Goal: Transaction & Acquisition: Purchase product/service

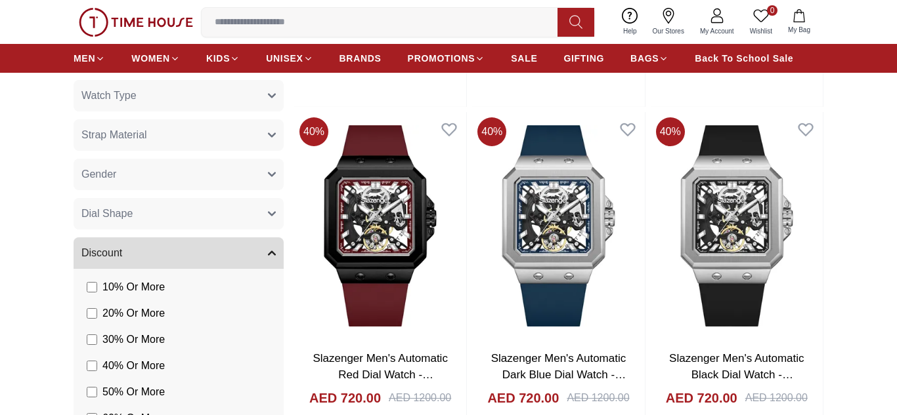
scroll to position [839, 0]
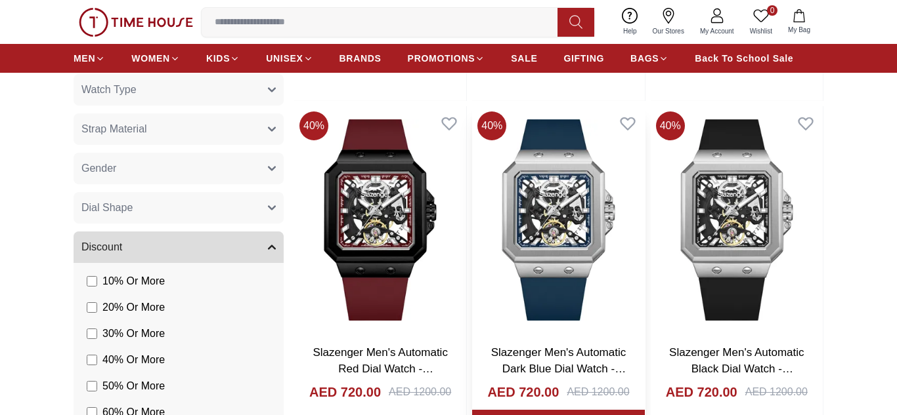
click at [550, 257] on img at bounding box center [558, 220] width 172 height 228
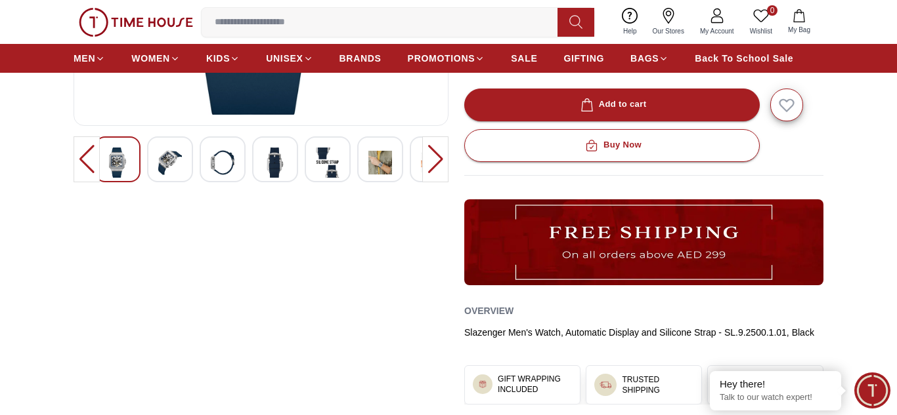
scroll to position [357, 0]
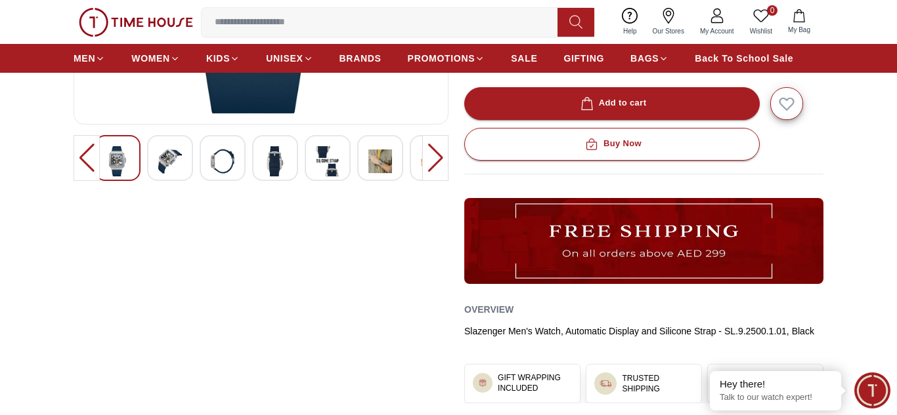
click at [165, 165] on img at bounding box center [170, 161] width 24 height 30
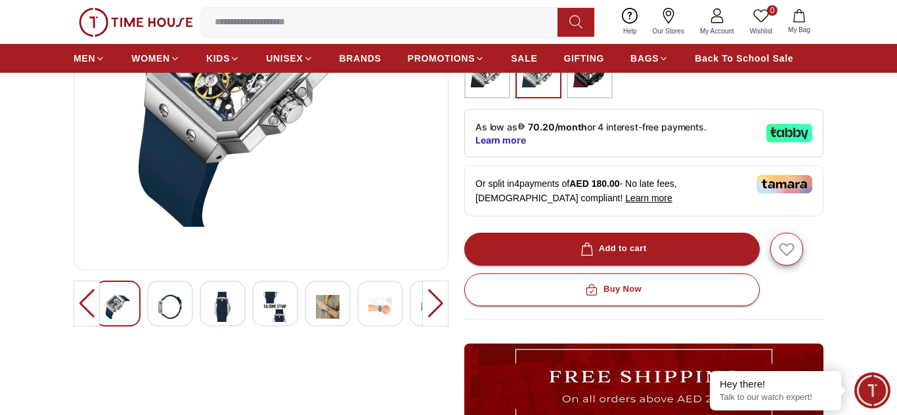
scroll to position [213, 0]
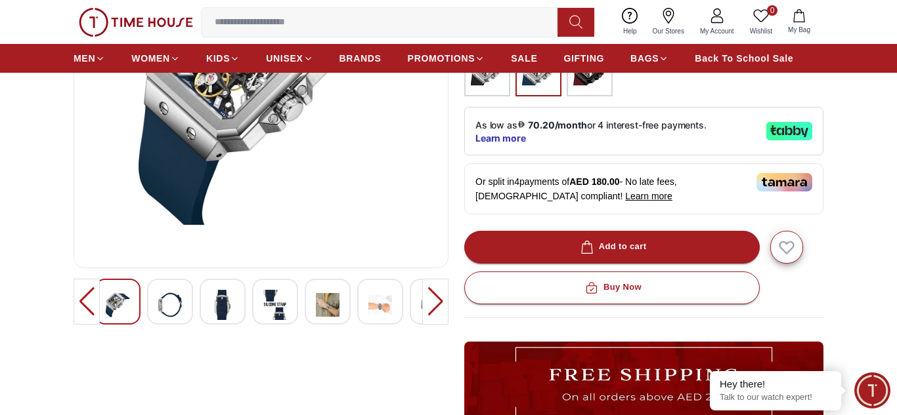
click at [161, 303] on img at bounding box center [170, 305] width 24 height 30
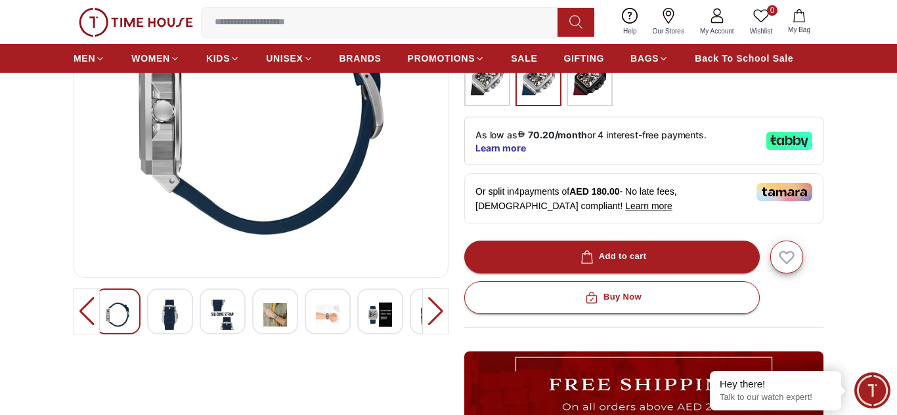
scroll to position [204, 0]
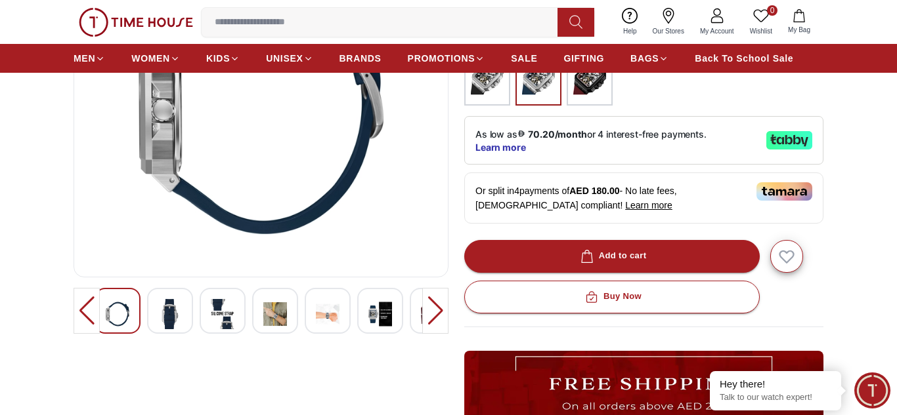
click at [219, 318] on img at bounding box center [223, 314] width 24 height 30
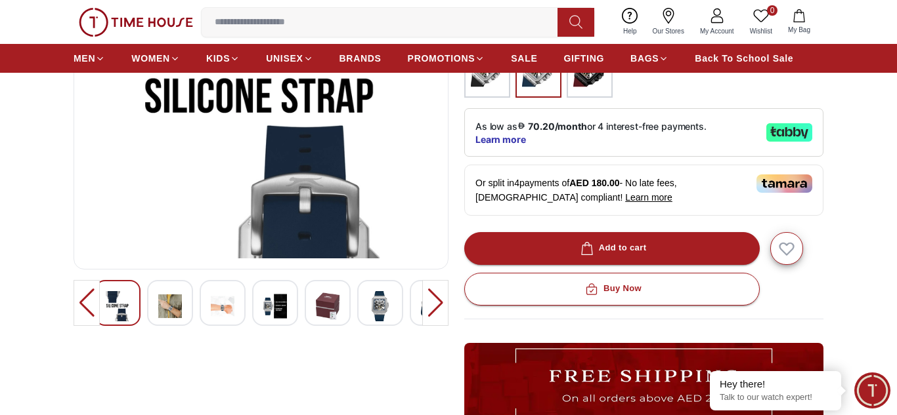
scroll to position [213, 0]
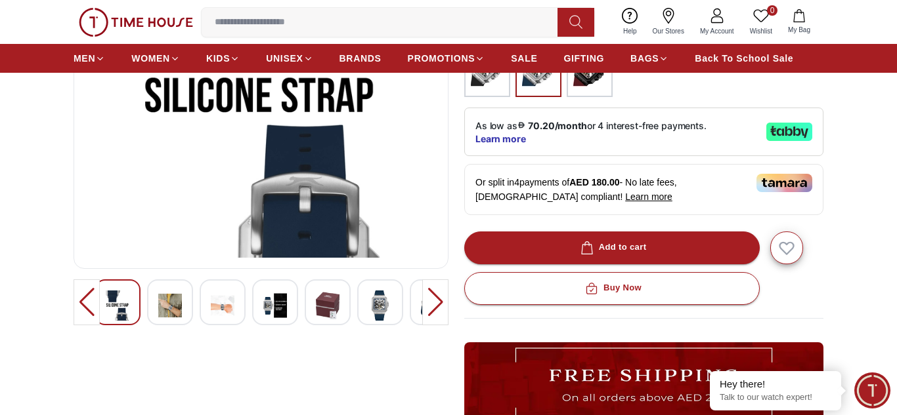
click at [166, 314] on img at bounding box center [170, 306] width 24 height 30
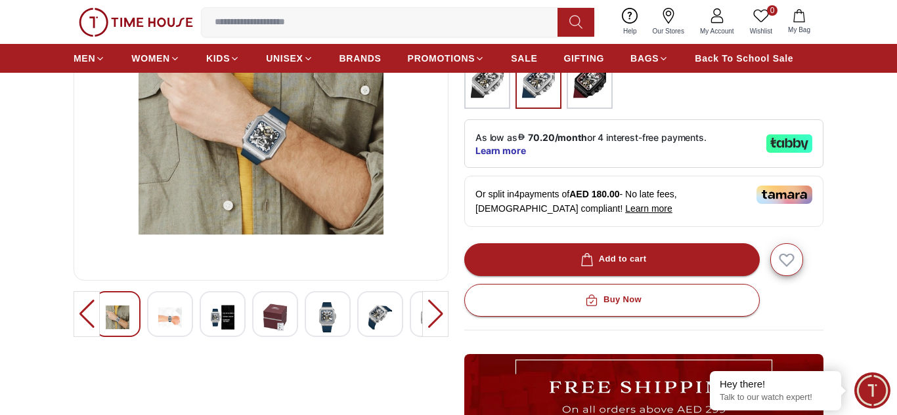
scroll to position [215, 0]
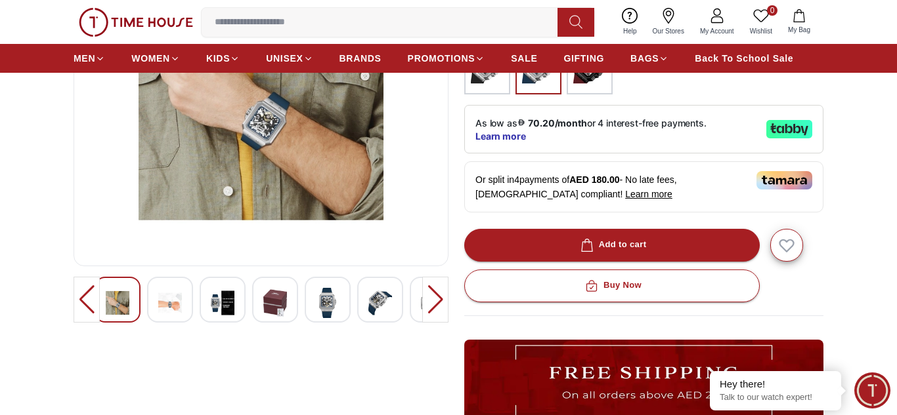
click at [185, 305] on div at bounding box center [170, 300] width 46 height 46
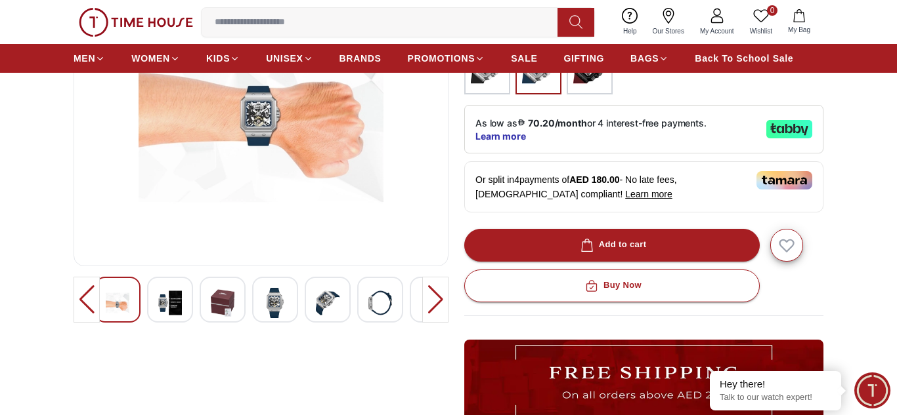
click at [168, 305] on img at bounding box center [170, 303] width 24 height 30
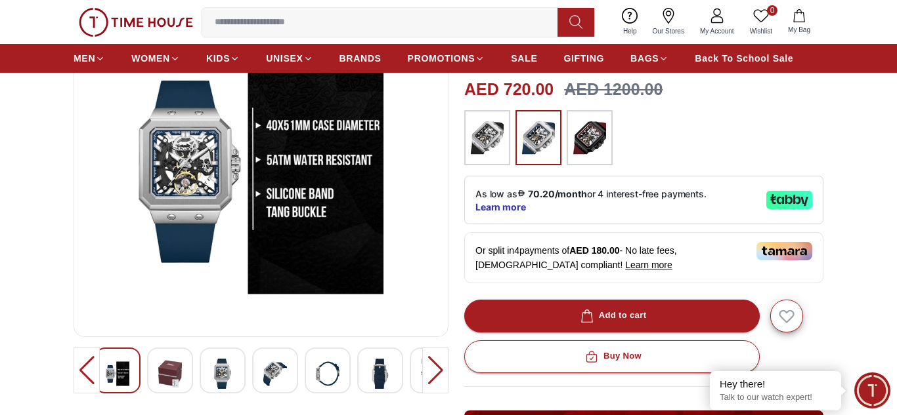
scroll to position [152, 0]
